Goal: Transaction & Acquisition: Purchase product/service

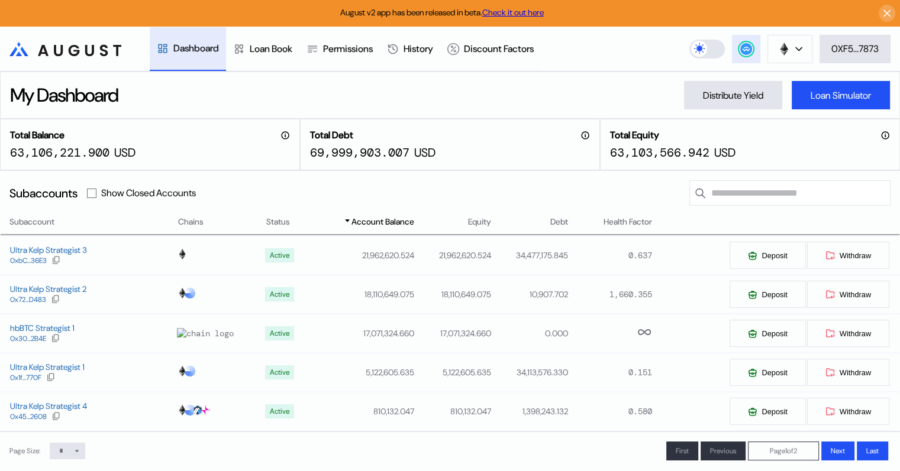
click at [745, 48] on circle at bounding box center [746, 49] width 12 height 12
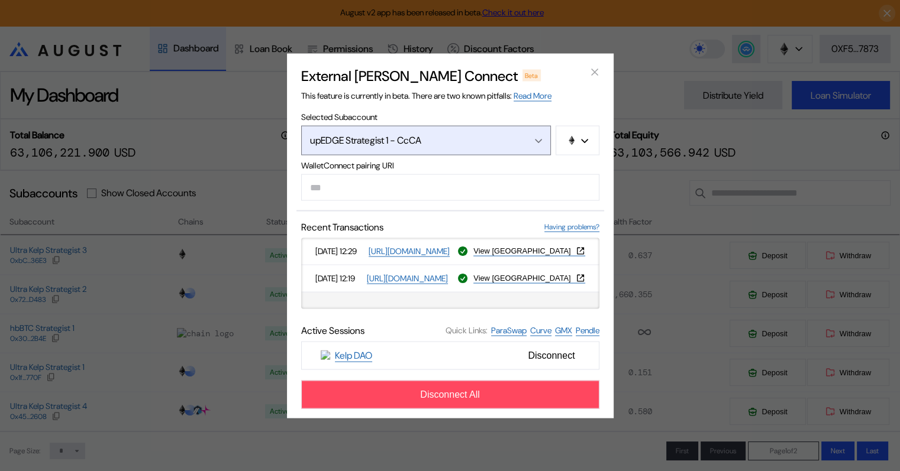
click at [537, 137] on div "Open menu" at bounding box center [535, 140] width 13 height 11
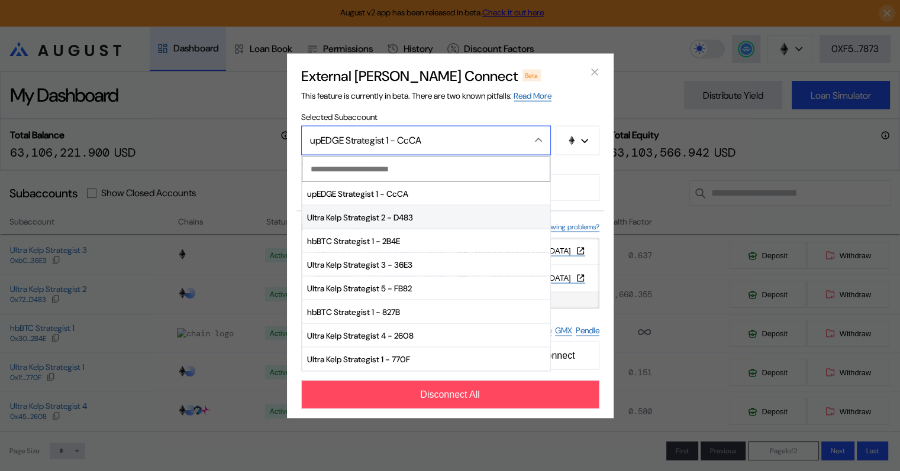
click at [405, 218] on span "Ultra Kelp Strategist 2 - D483" at bounding box center [426, 218] width 248 height 24
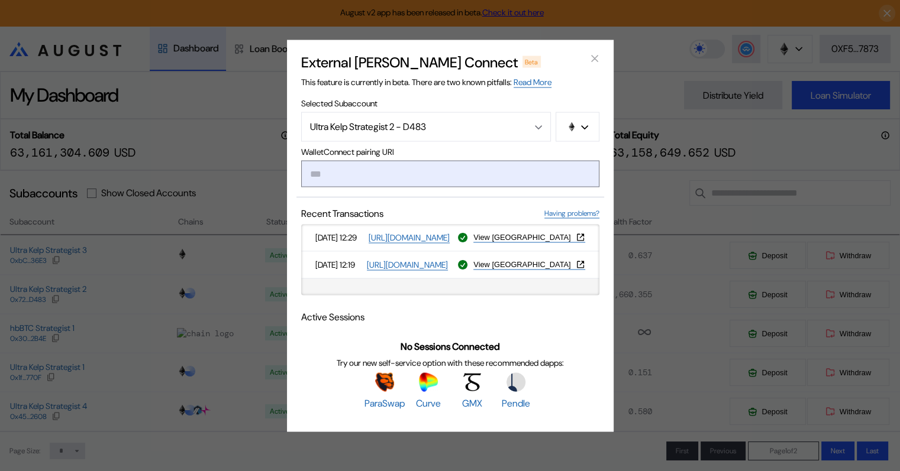
paste input "**********"
type input "**********"
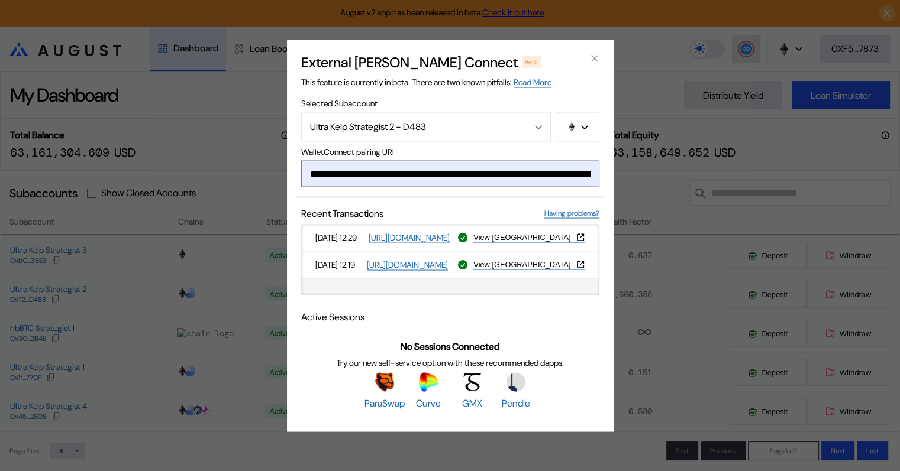
scroll to position [0, 693]
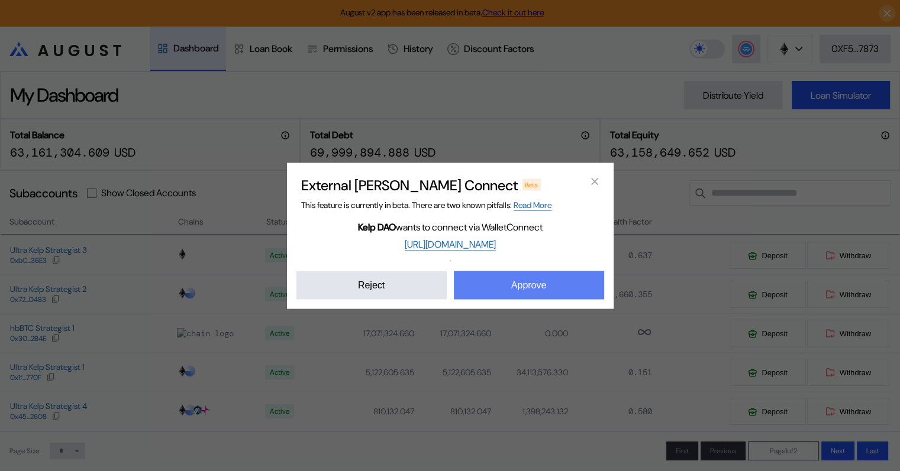
drag, startPoint x: 527, startPoint y: 291, endPoint x: 523, endPoint y: 277, distance: 14.2
click at [527, 290] on button "Approve" at bounding box center [529, 285] width 150 height 28
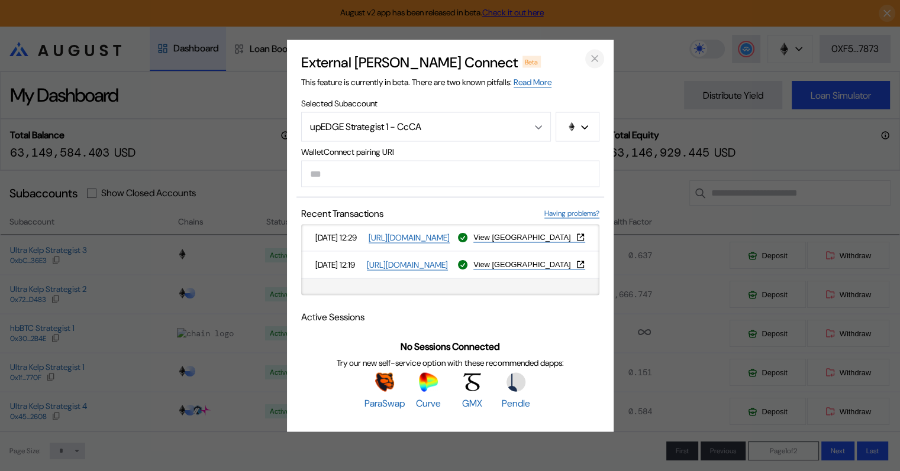
click at [593, 59] on icon "close modal" at bounding box center [595, 59] width 6 height 6
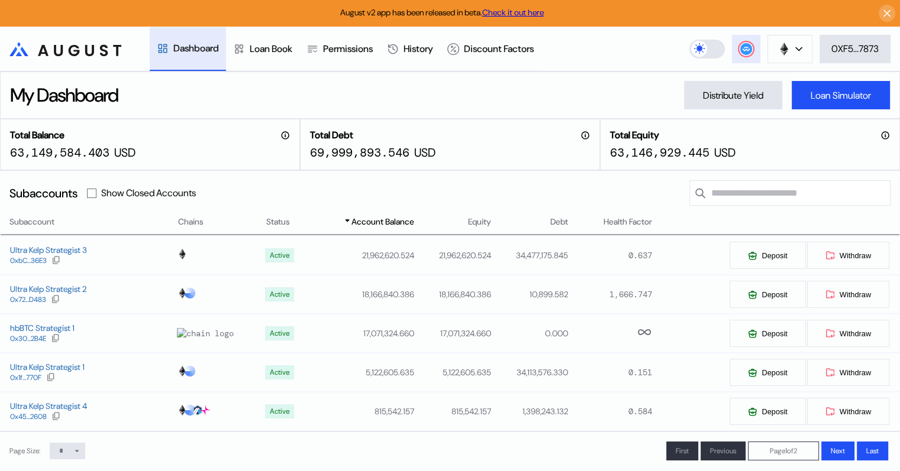
click at [741, 49] on circle at bounding box center [746, 49] width 12 height 12
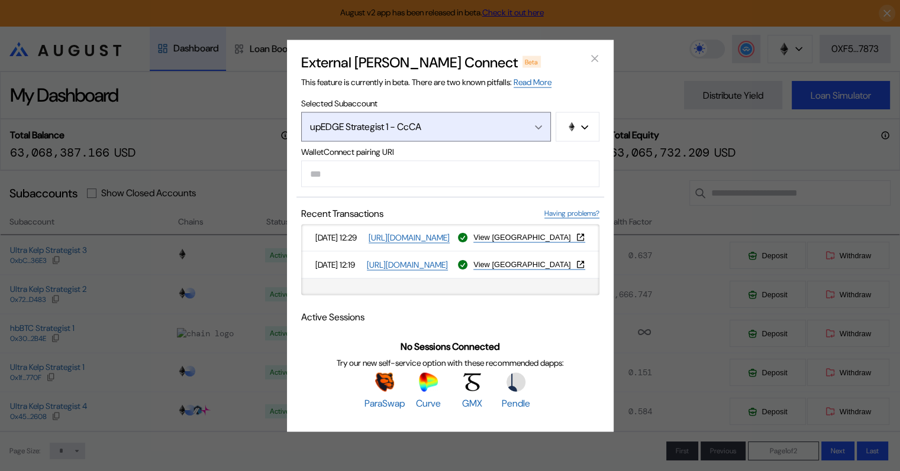
click at [537, 130] on div "Open menu" at bounding box center [535, 126] width 13 height 11
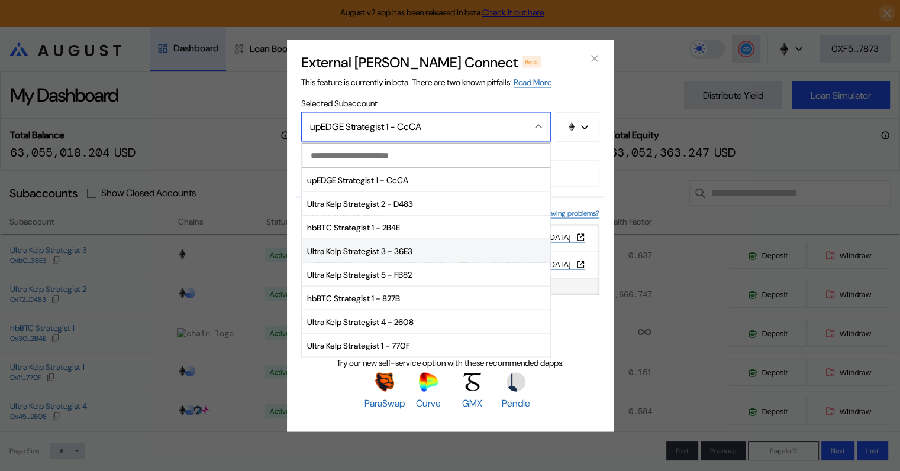
click at [360, 247] on span "Ultra Kelp Strategist 3 - 36E3" at bounding box center [426, 252] width 248 height 24
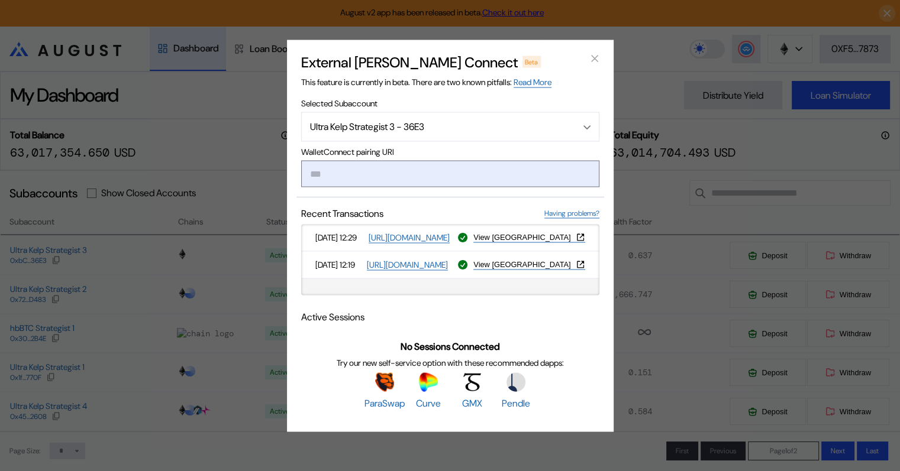
click at [373, 177] on input "modal" at bounding box center [450, 173] width 298 height 27
paste input "**********"
type input "**********"
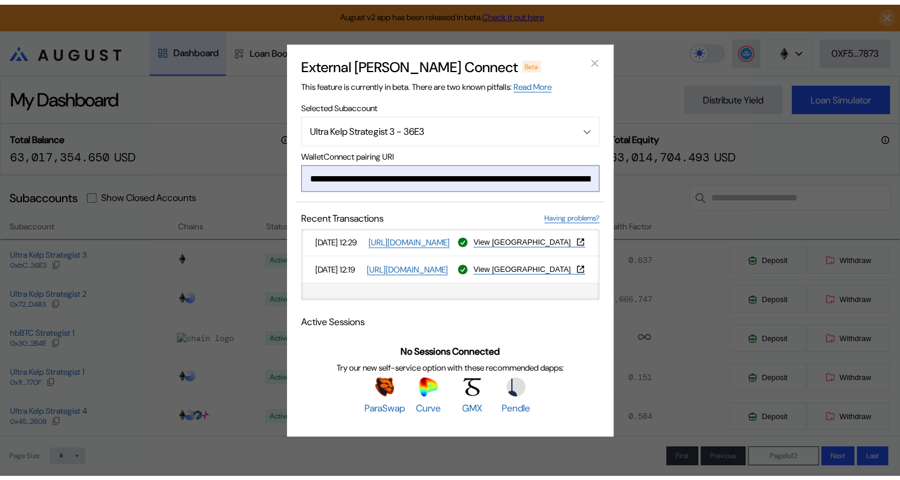
scroll to position [0, 718]
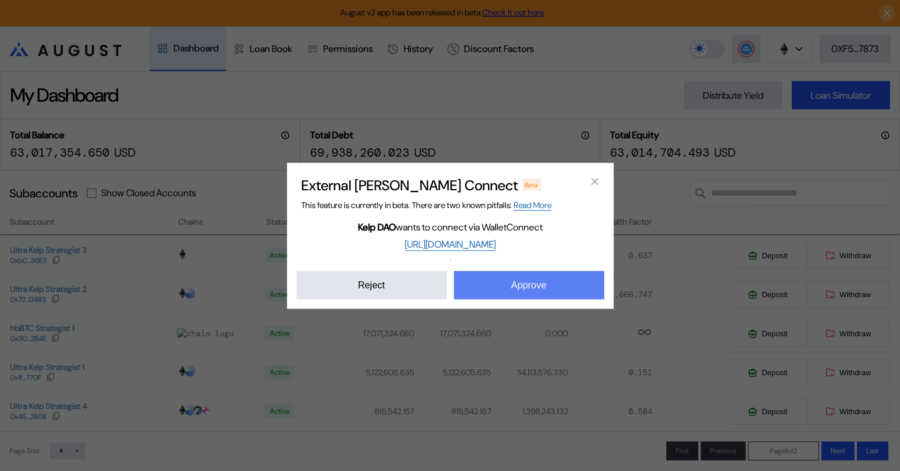
click at [545, 285] on button "Approve" at bounding box center [529, 285] width 150 height 28
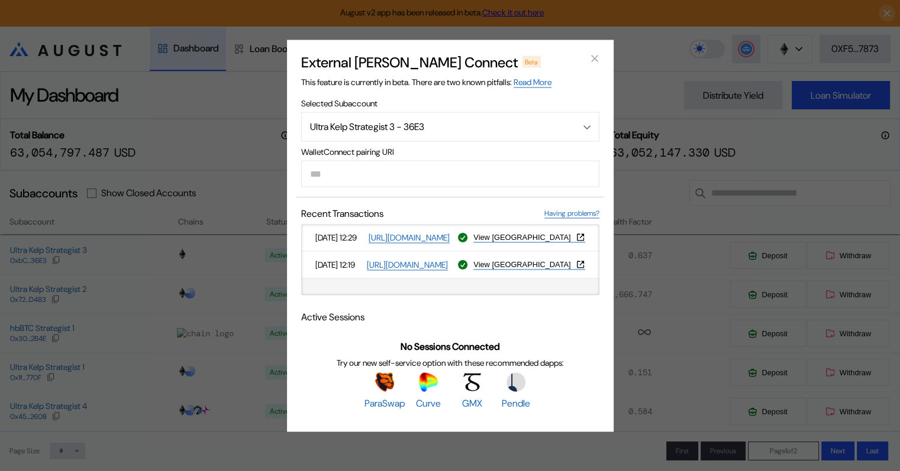
click at [590, 59] on icon "close modal" at bounding box center [595, 59] width 12 height 12
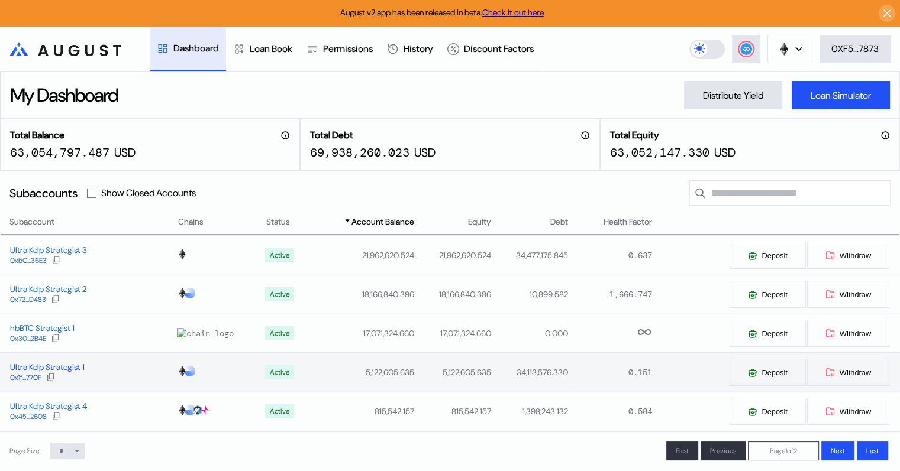
click at [30, 366] on div "Ultra Kelp Strategist 1" at bounding box center [47, 367] width 75 height 11
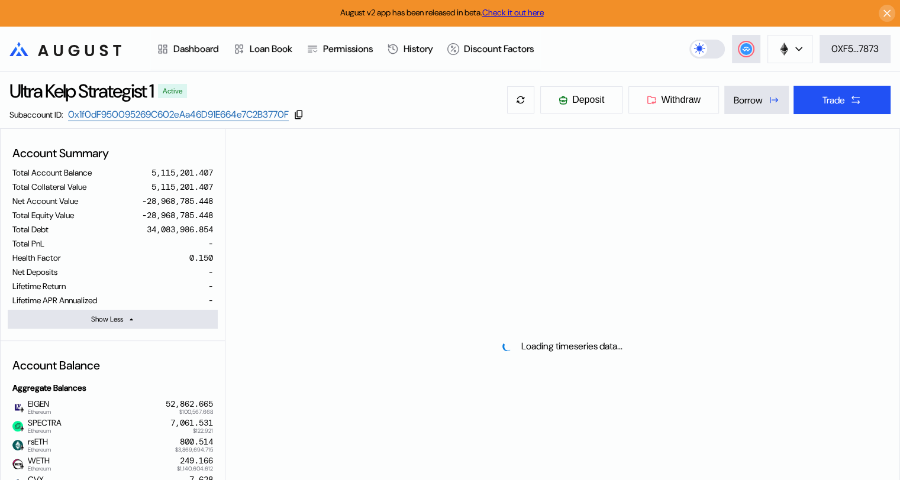
select select "*"
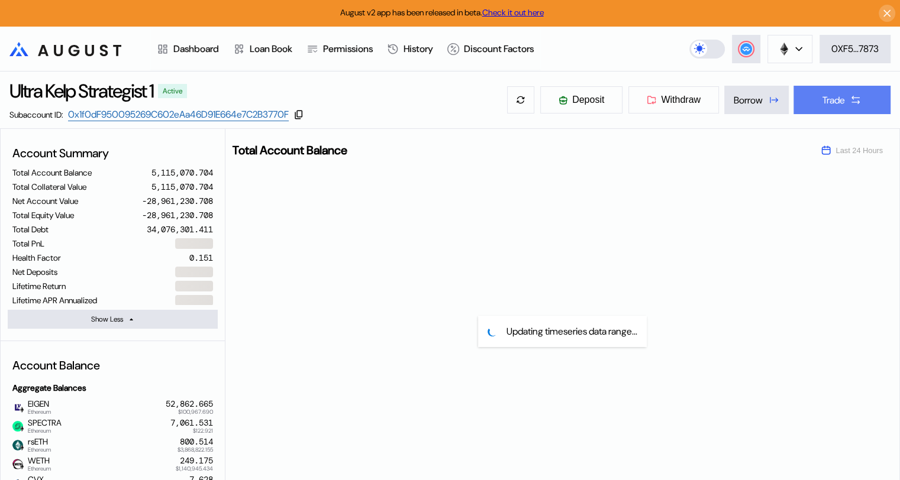
click at [838, 101] on div "Trade" at bounding box center [833, 100] width 22 height 12
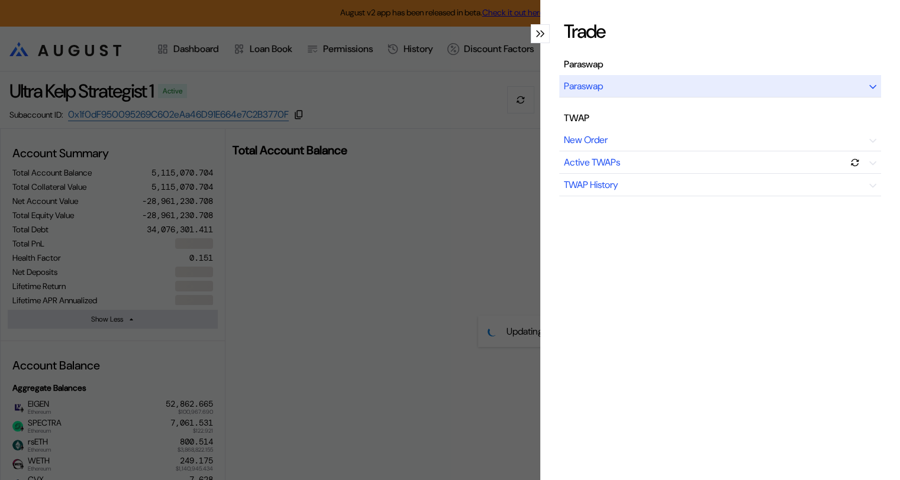
click at [869, 86] on icon "modal" at bounding box center [872, 87] width 7 height 5
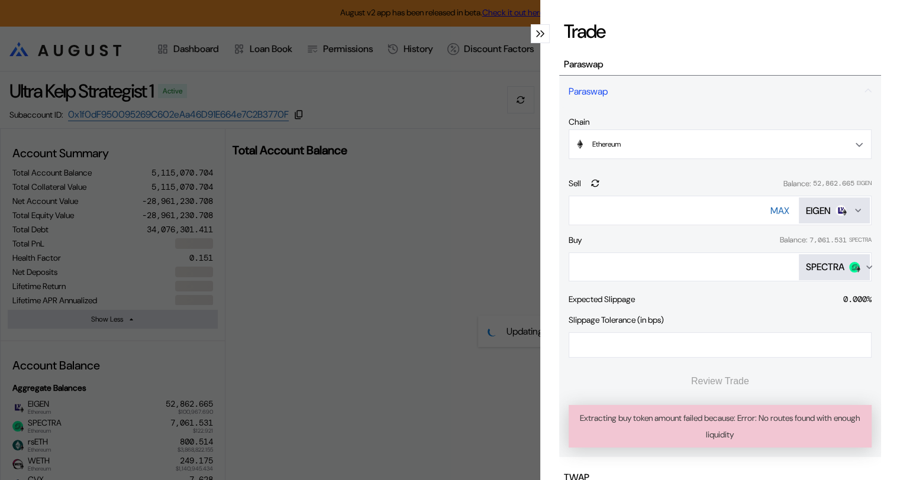
click at [825, 274] on button "SPECTRA" at bounding box center [834, 267] width 71 height 26
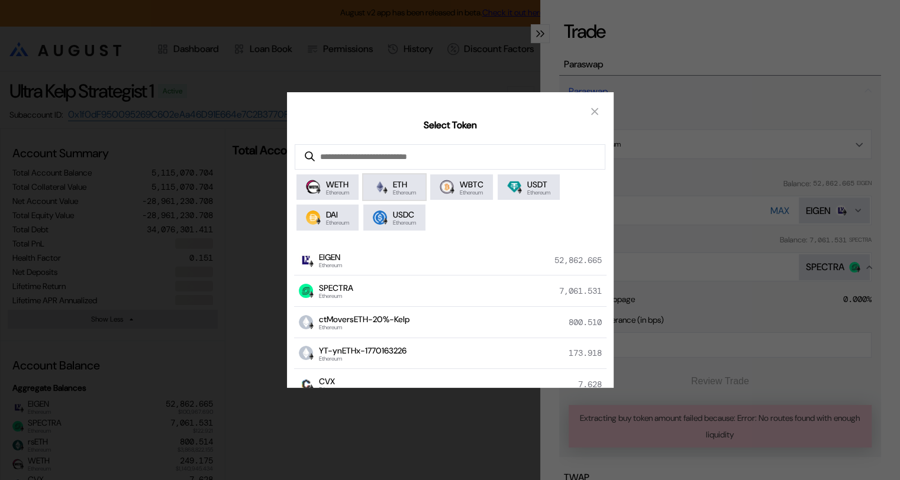
click at [400, 186] on span "ETH" at bounding box center [404, 184] width 23 height 11
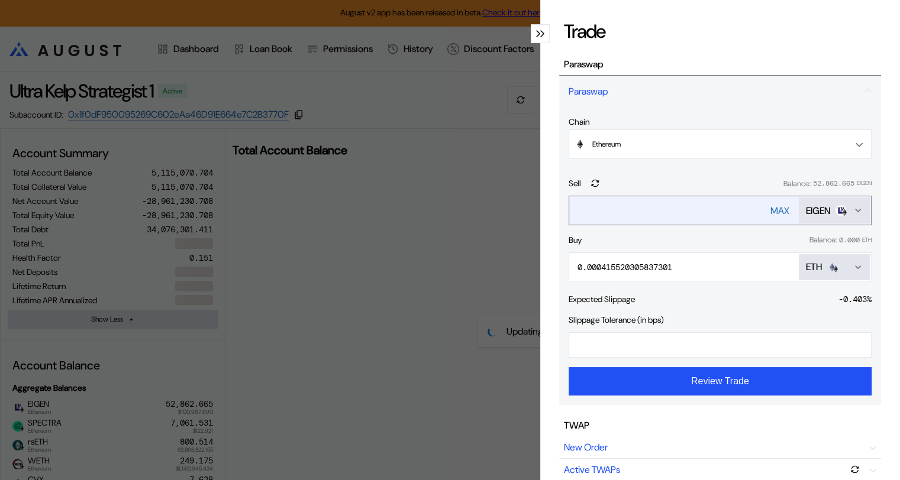
click at [773, 205] on div "MAX" at bounding box center [779, 211] width 19 height 12
type input "**********"
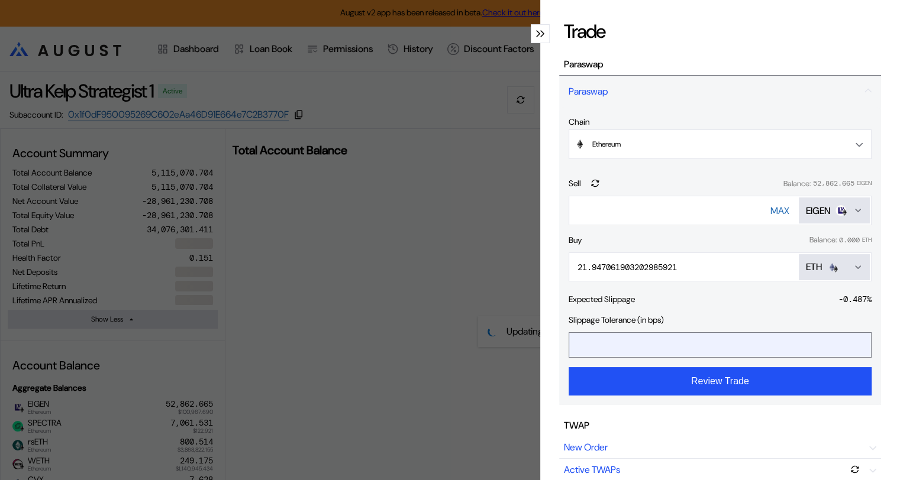
drag, startPoint x: 600, startPoint y: 344, endPoint x: 566, endPoint y: 343, distance: 34.3
click at [569, 342] on input "*" at bounding box center [711, 345] width 284 height 24
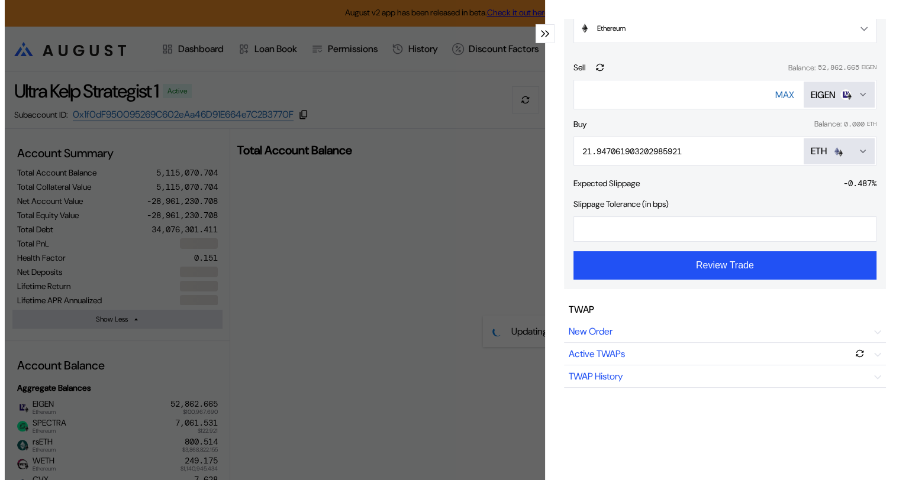
scroll to position [118, 0]
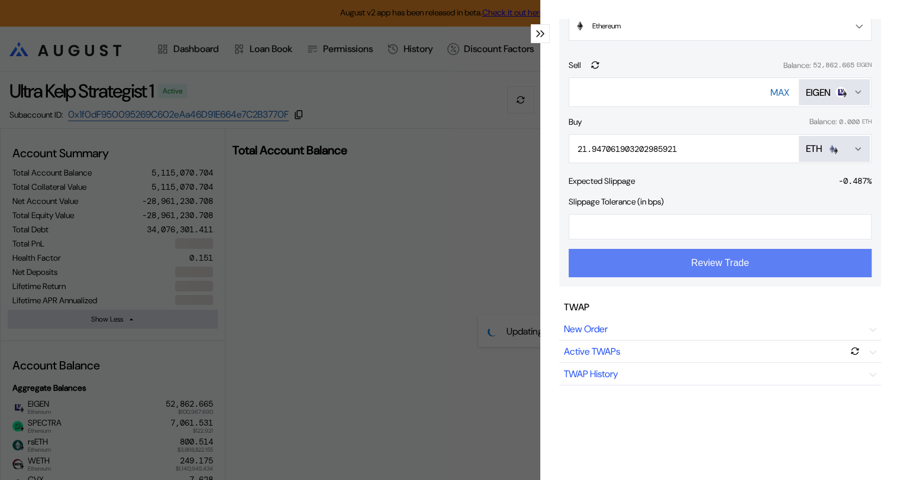
type input "**"
click at [715, 266] on button "Review Trade" at bounding box center [719, 263] width 303 height 28
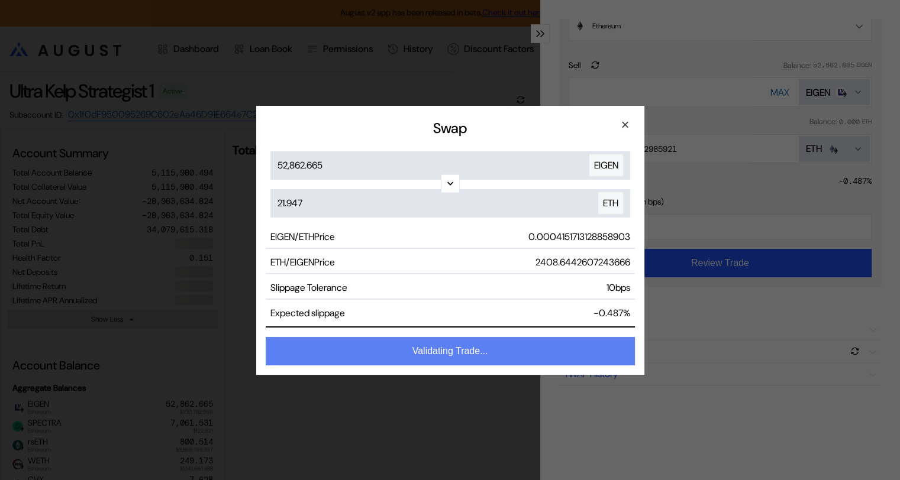
click at [476, 346] on button "Validating Trade..." at bounding box center [450, 351] width 369 height 28
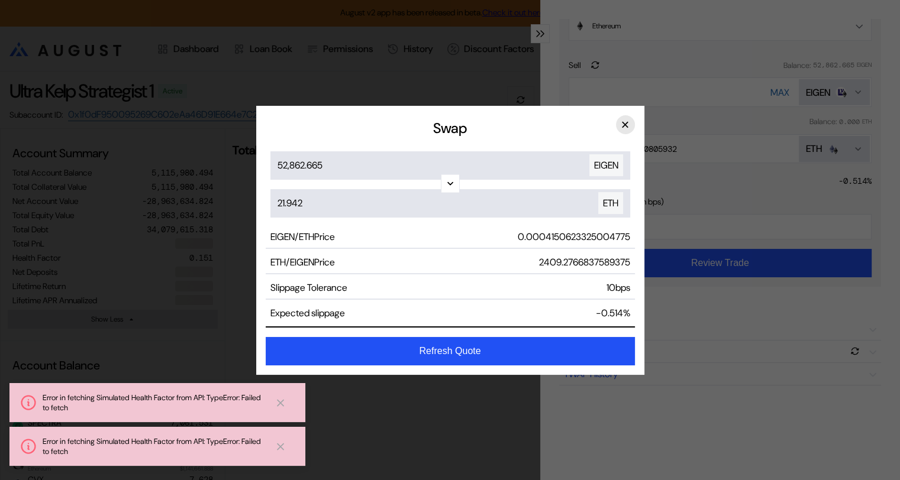
click at [625, 127] on button "×" at bounding box center [625, 124] width 19 height 19
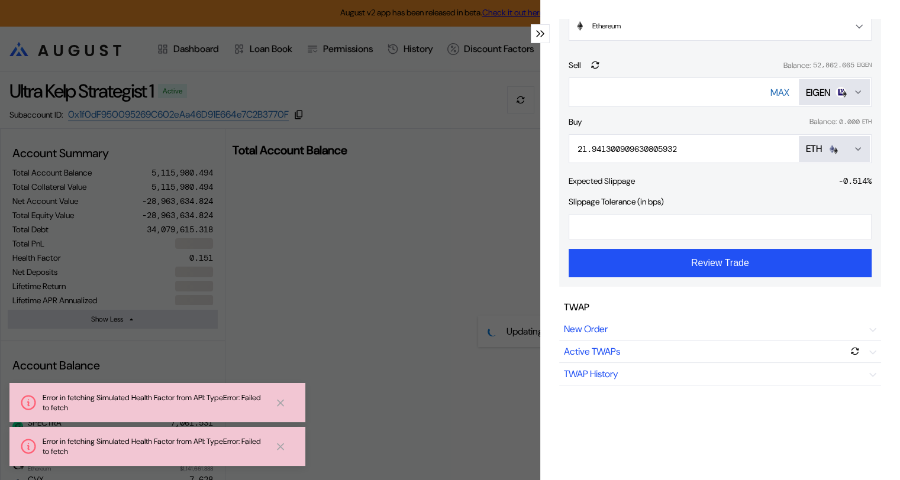
click at [537, 37] on div "modal" at bounding box center [540, 33] width 19 height 19
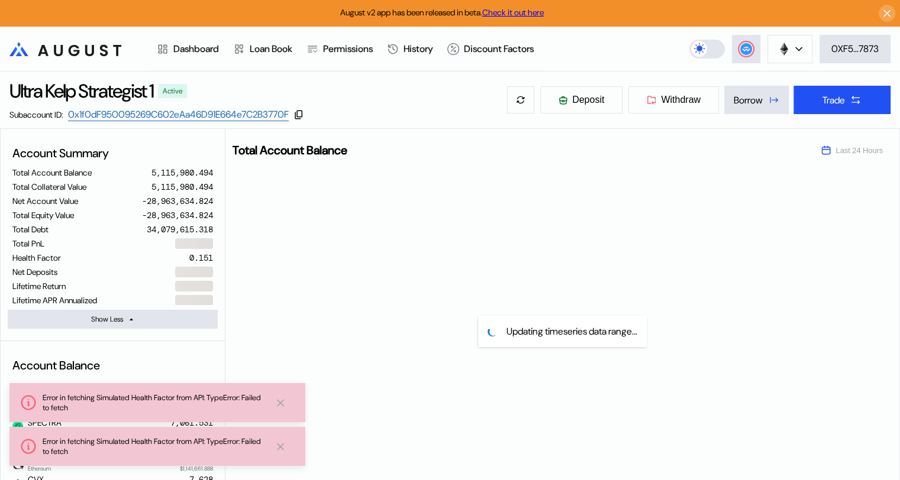
click at [99, 48] on icon ".cls-1 { fill: url(#radial-gradient); } .cls-1, .cls-2 { stroke-width: 0px; } .…" at bounding box center [65, 49] width 112 height 14
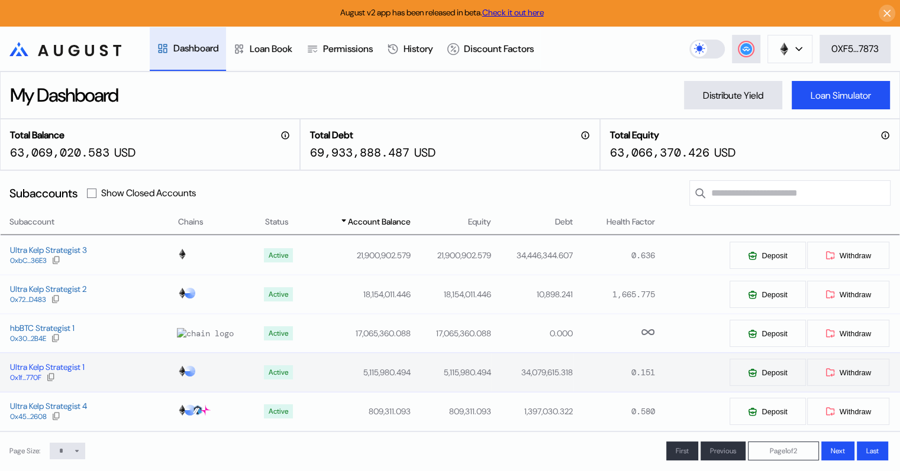
click at [71, 372] on div "Ultra Kelp Strategist 1" at bounding box center [47, 367] width 75 height 11
select select "*"
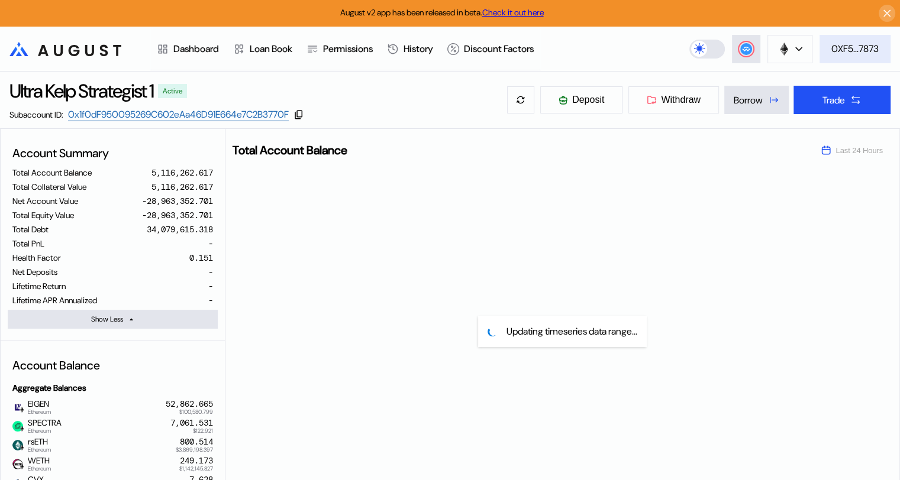
click at [858, 40] on button "0XF5...7873" at bounding box center [854, 49] width 71 height 28
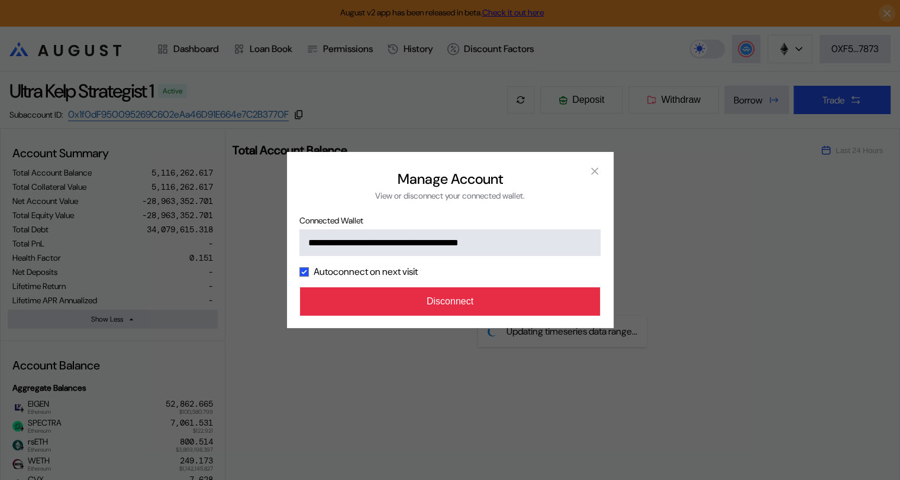
click at [486, 303] on button "Disconnect" at bounding box center [450, 302] width 301 height 28
